Goal: Find specific page/section: Find specific page/section

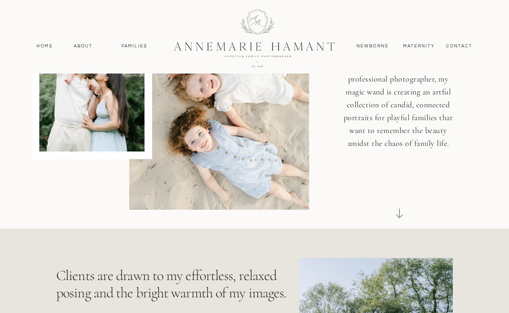
scroll to position [144, 0]
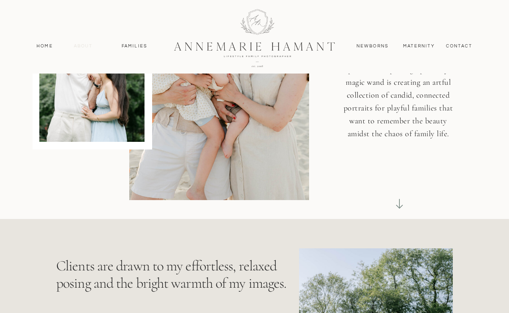
click at [81, 48] on nav "About" at bounding box center [83, 46] width 23 height 7
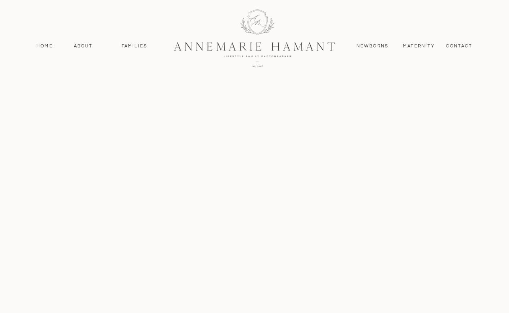
scroll to position [1896, 0]
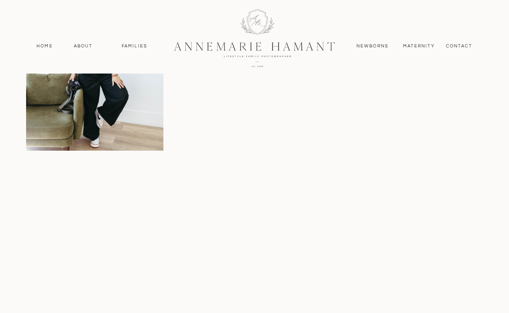
click at [81, 48] on nav "About" at bounding box center [83, 46] width 23 height 7
